Goal: Task Accomplishment & Management: Manage account settings

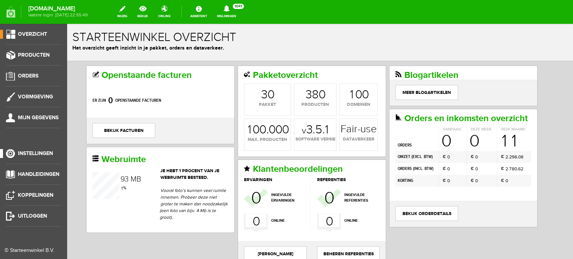
click at [40, 153] on span "Instellingen" at bounding box center [35, 153] width 35 height 6
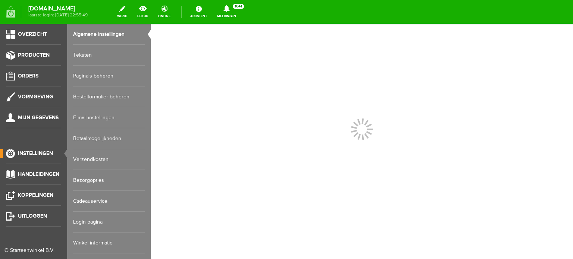
click at [94, 222] on link "Login pagina" at bounding box center [109, 222] width 72 height 21
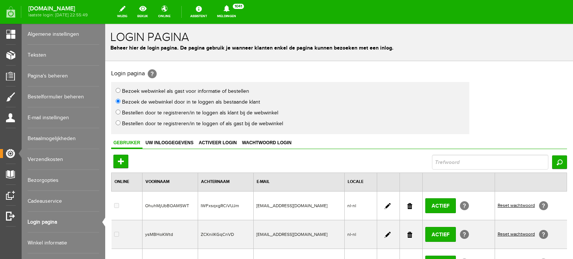
click at [408, 205] on link at bounding box center [410, 206] width 5 height 6
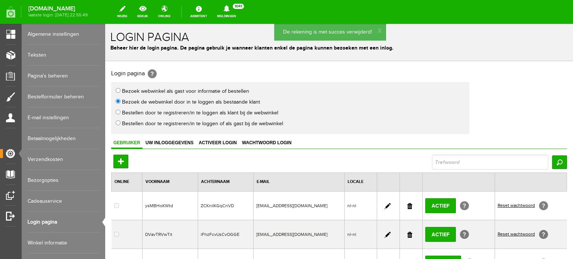
click at [408, 205] on link at bounding box center [410, 206] width 5 height 6
click at [408, 204] on link at bounding box center [410, 206] width 5 height 6
